Goal: Task Accomplishment & Management: Use online tool/utility

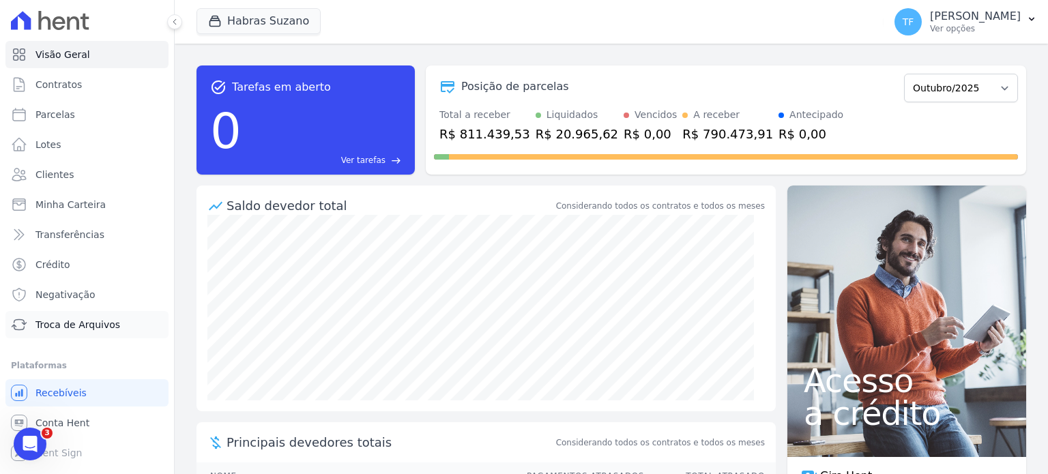
click at [91, 334] on link "Troca de Arquivos" at bounding box center [86, 324] width 163 height 27
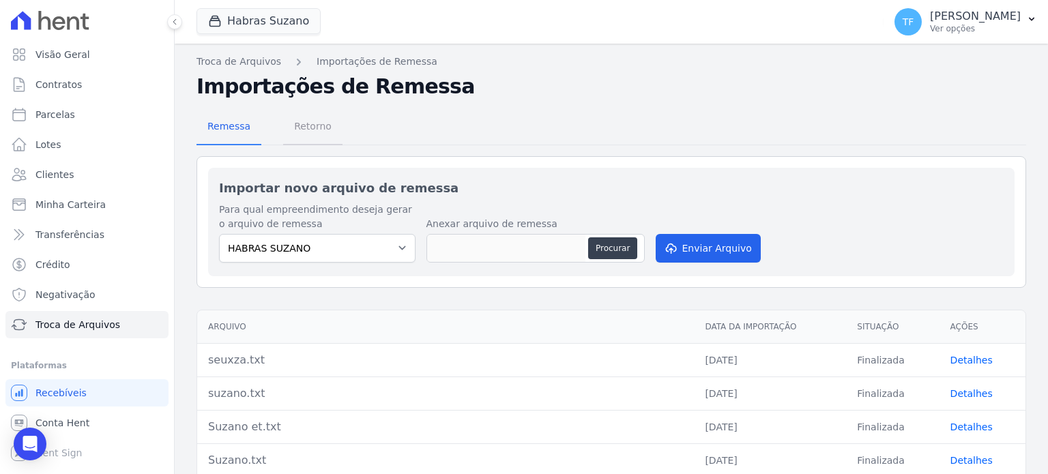
click at [301, 126] on span "Retorno" at bounding box center [313, 126] width 54 height 27
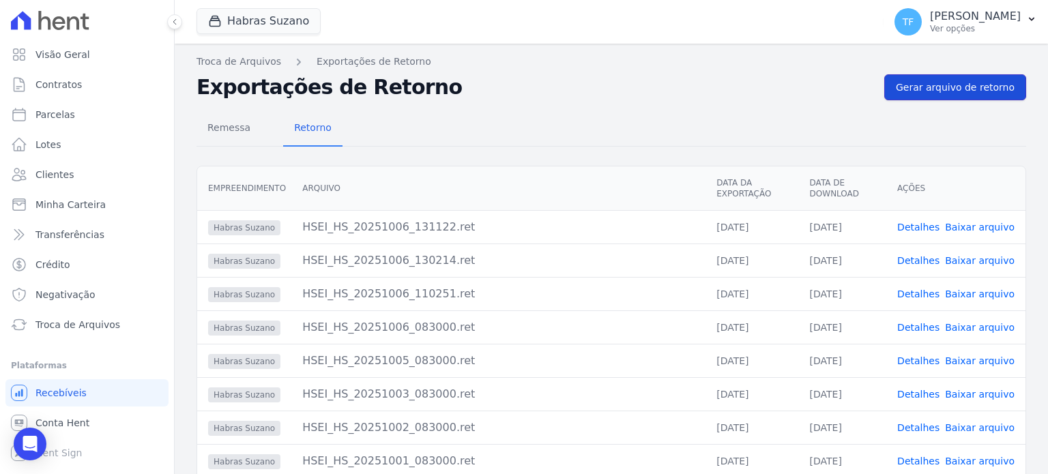
click at [935, 83] on span "Gerar arquivo de retorno" at bounding box center [954, 87] width 119 height 14
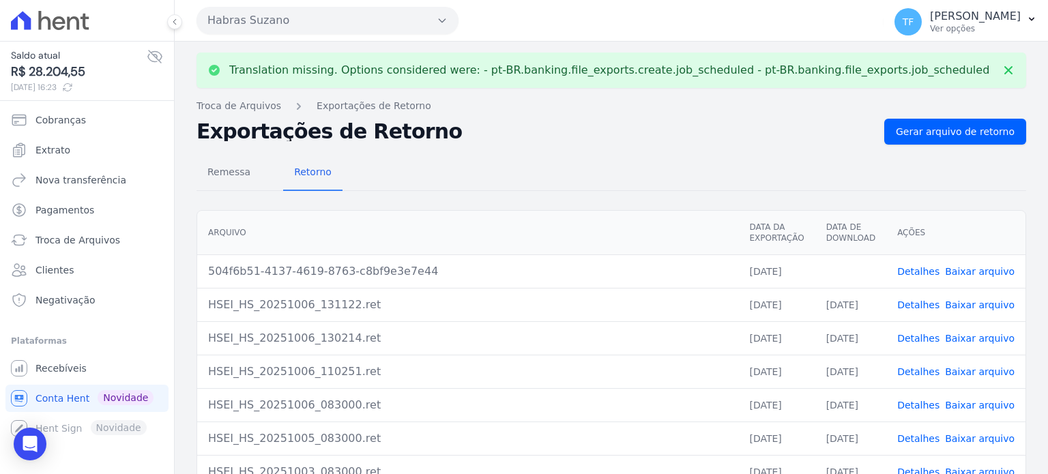
click at [921, 271] on link "Detalhes" at bounding box center [918, 271] width 42 height 11
